Goal: Find specific page/section: Find specific page/section

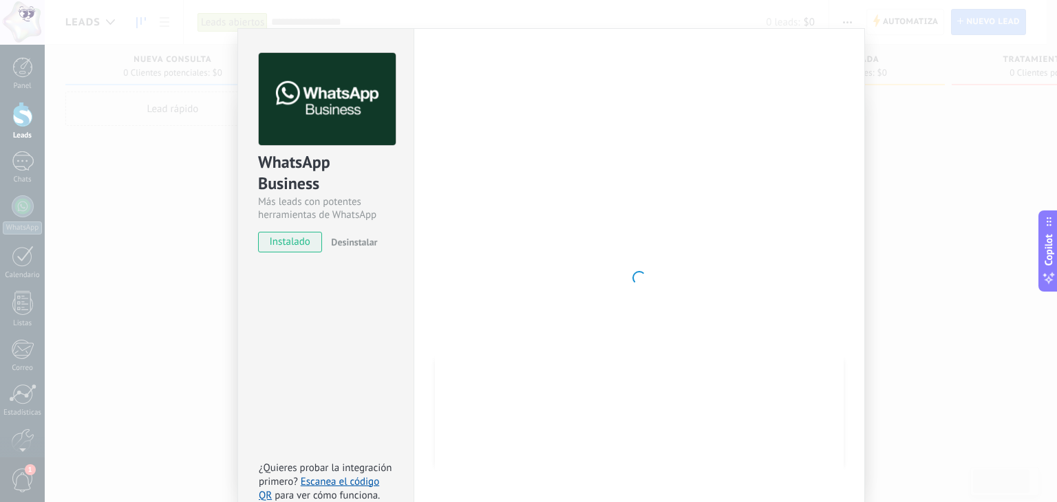
scroll to position [43, 0]
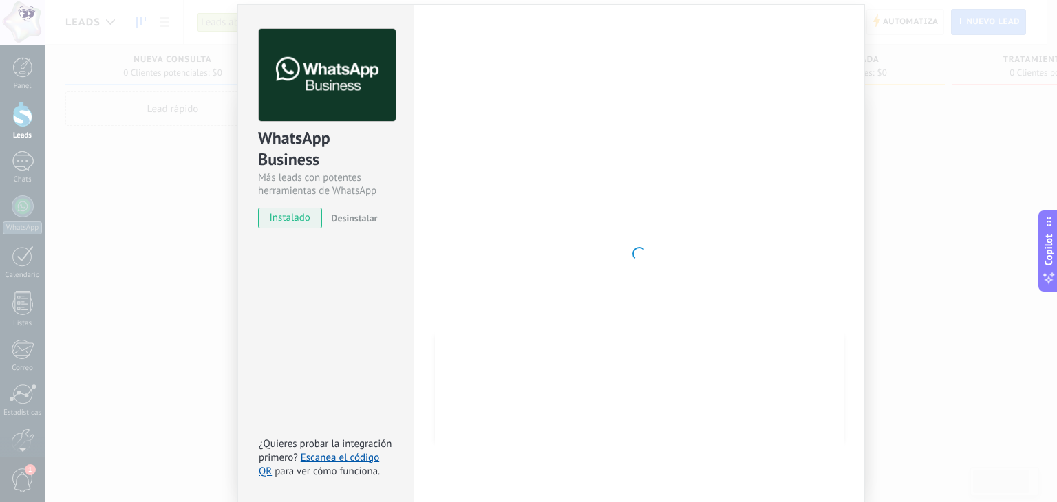
click at [180, 119] on div "WhatsApp Business Más leads con potentes herramientas de WhatsApp instalado Des…" at bounding box center [551, 251] width 1012 height 502
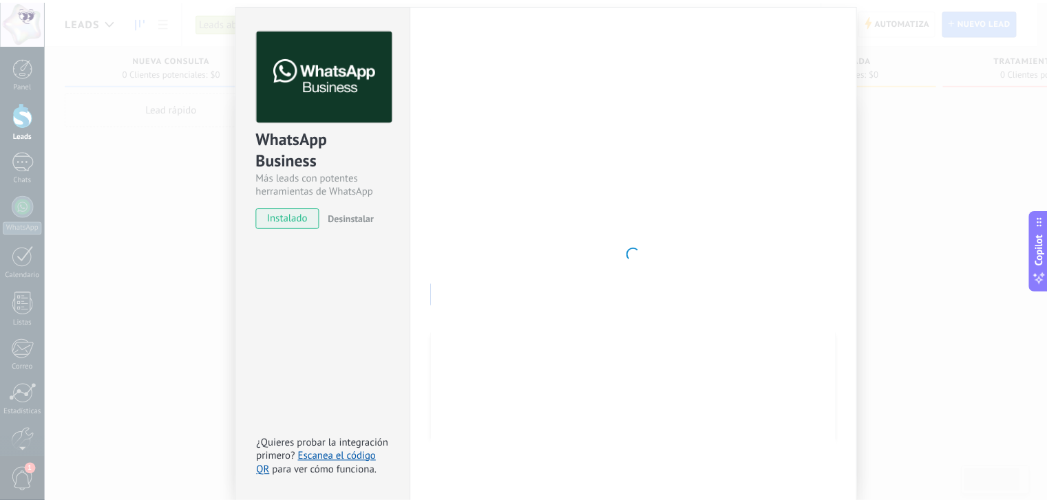
scroll to position [0, 0]
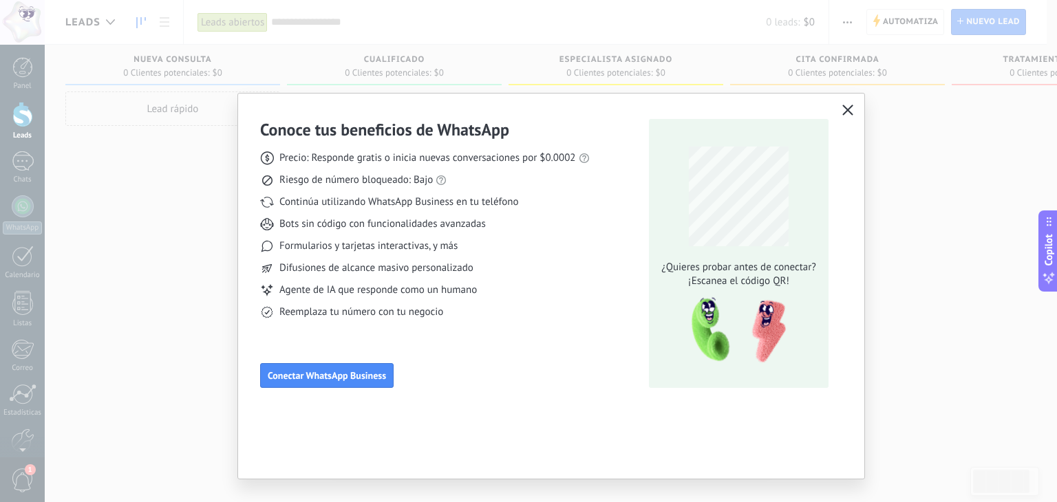
click at [843, 109] on icon "button" at bounding box center [847, 110] width 11 height 11
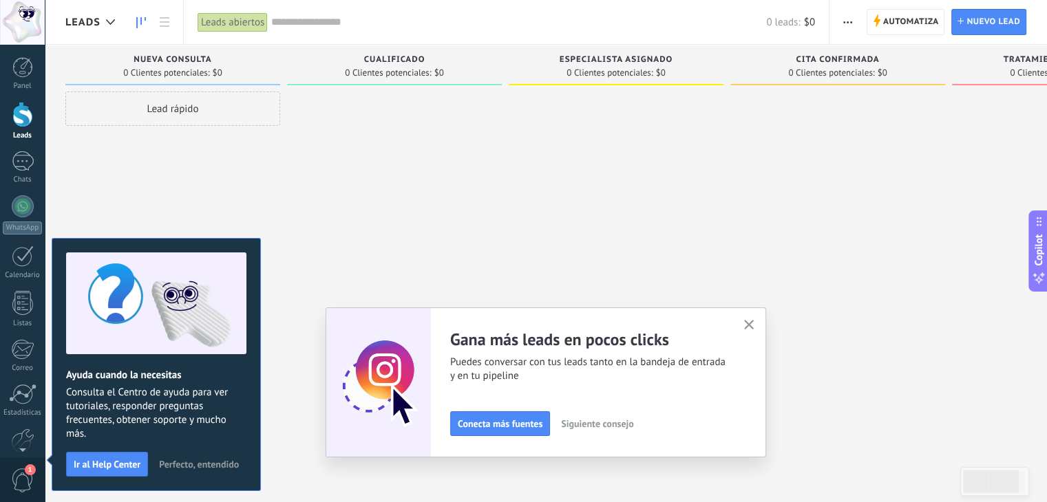
click at [27, 122] on div at bounding box center [22, 114] width 21 height 25
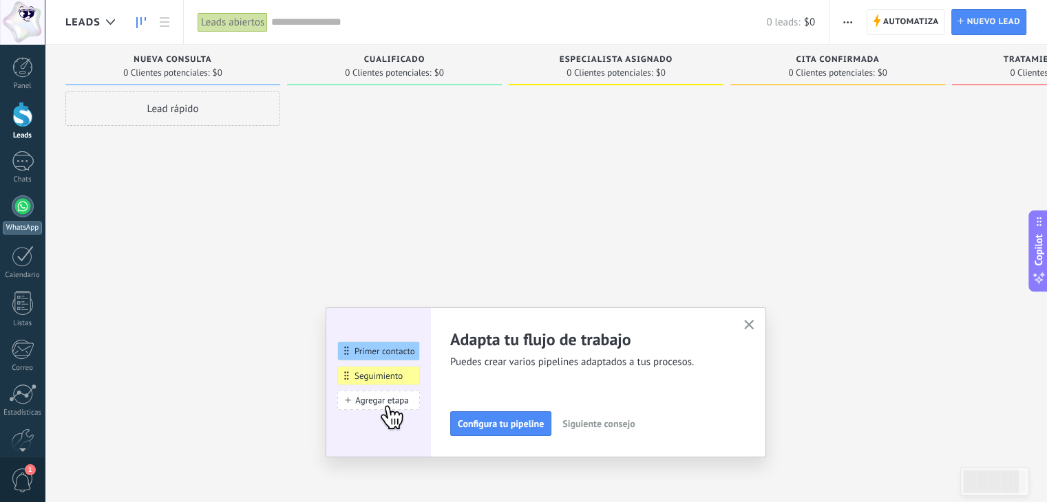
click at [11, 215] on link "WhatsApp" at bounding box center [22, 214] width 45 height 39
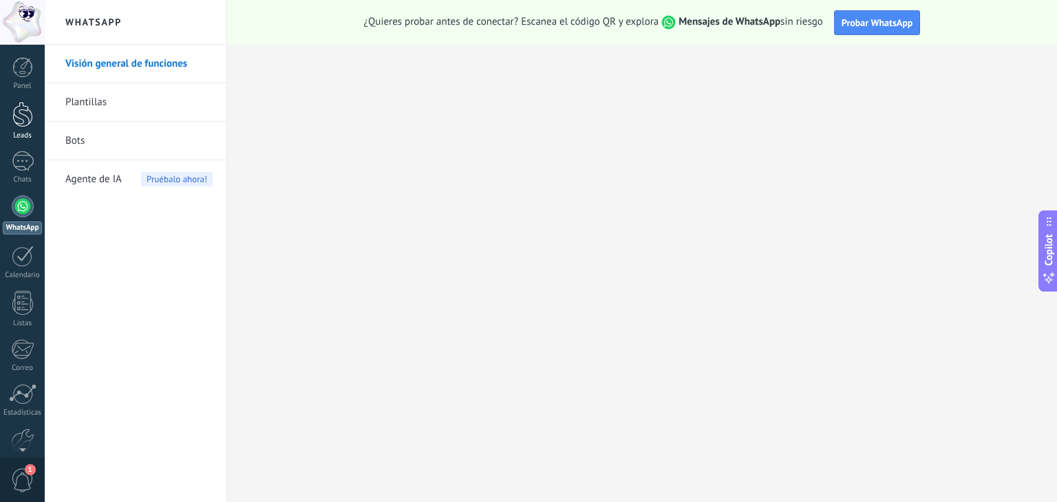
click at [19, 115] on div at bounding box center [22, 114] width 21 height 25
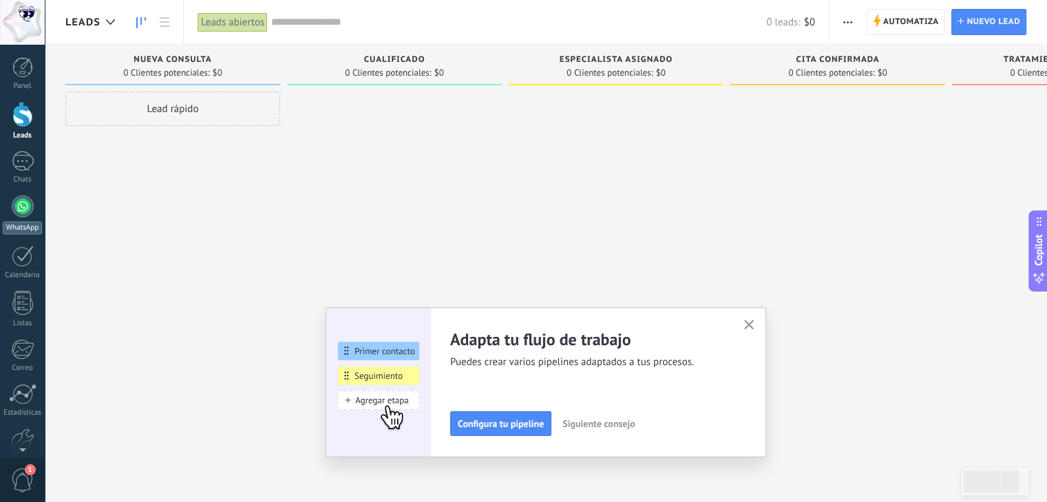
click at [14, 217] on link "WhatsApp" at bounding box center [22, 214] width 45 height 39
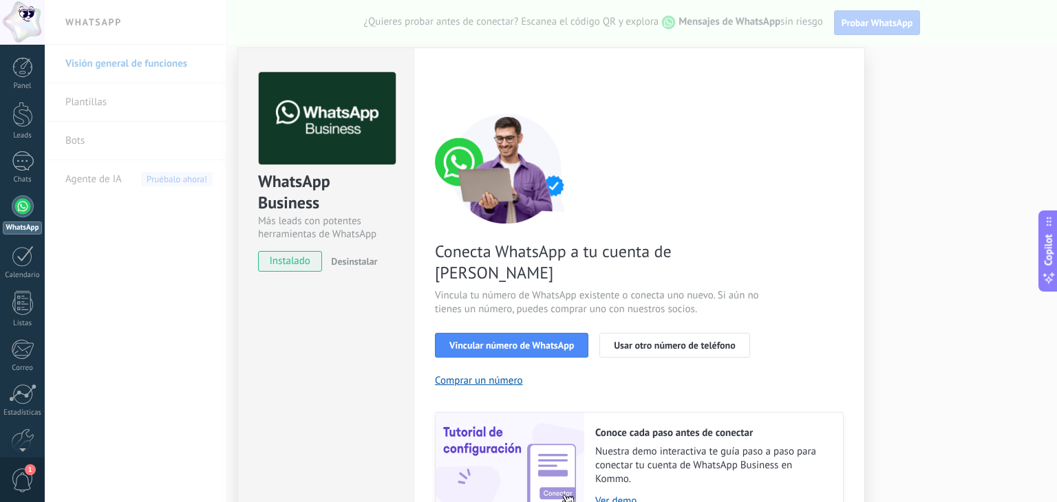
click at [958, 405] on div "WhatsApp Business Más leads con potentes herramientas de WhatsApp instalado Des…" at bounding box center [551, 251] width 1012 height 502
